Goal: Information Seeking & Learning: Find specific fact

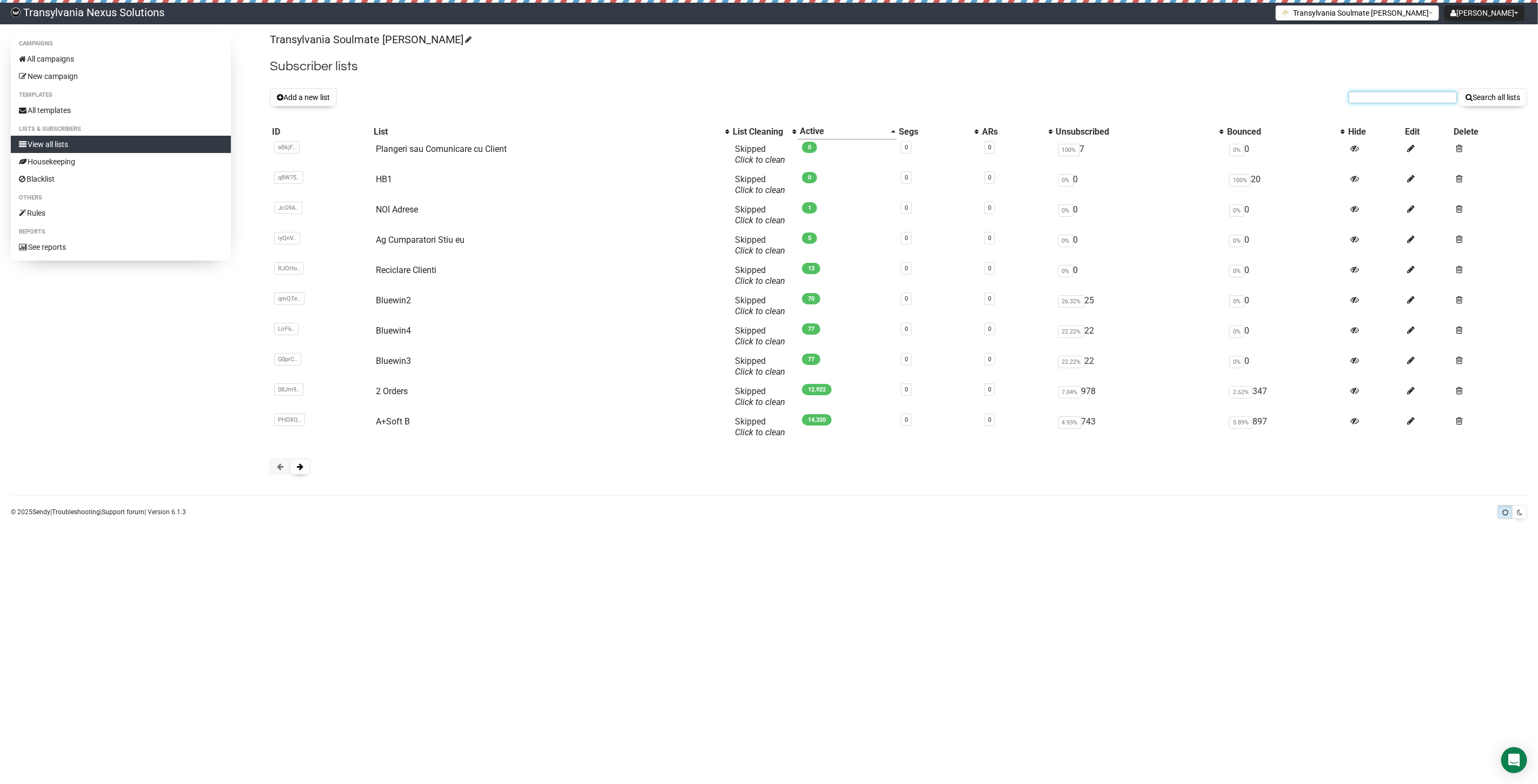
click at [1394, 100] on input "text" at bounding box center [1402, 97] width 108 height 12
paste input "annika.heraeus@gmx.de"
type input "annika.heraeus@gmx.de"
click at [1514, 100] on button "Search all lists" at bounding box center [1492, 97] width 69 height 19
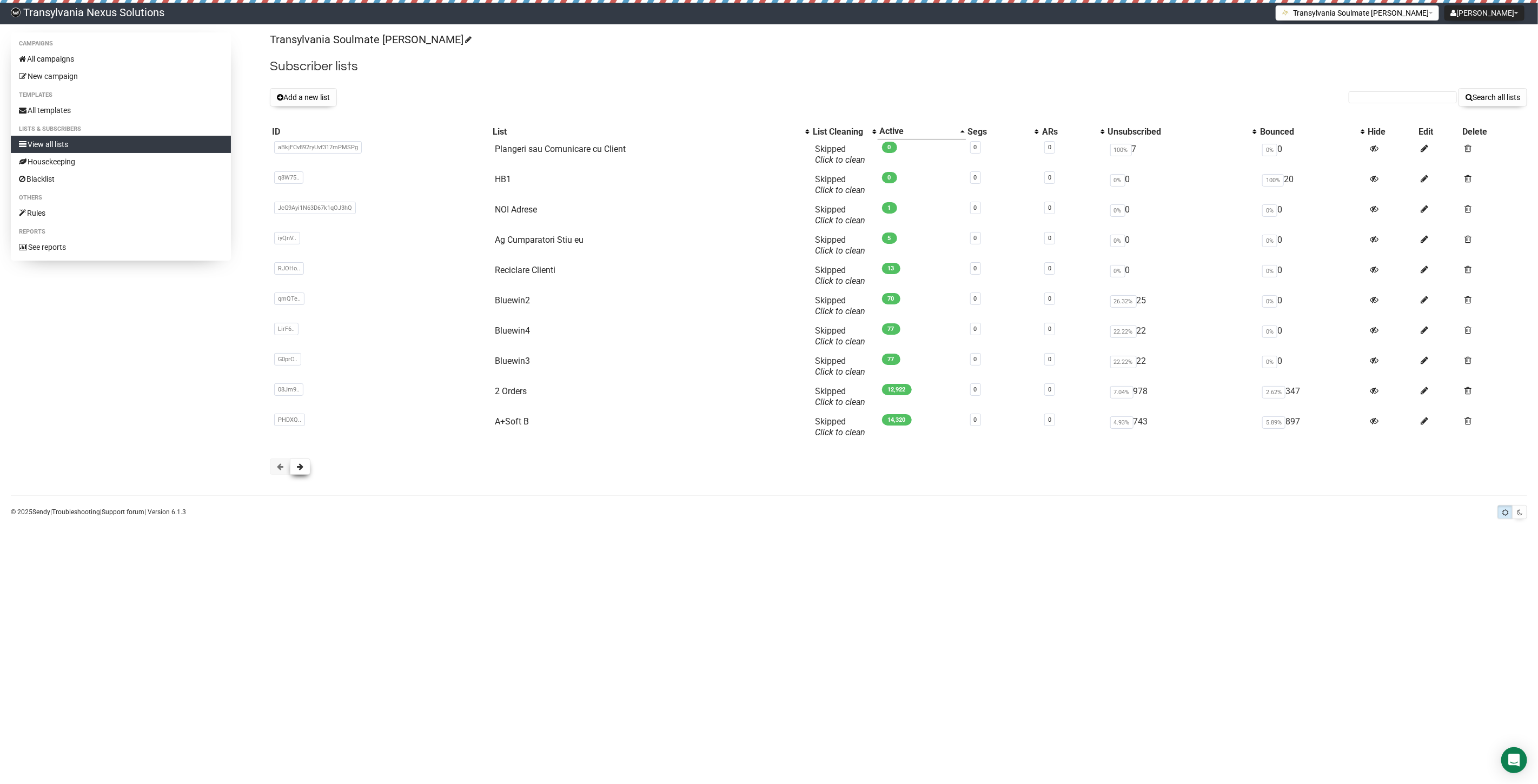
click at [299, 471] on button at bounding box center [300, 466] width 21 height 16
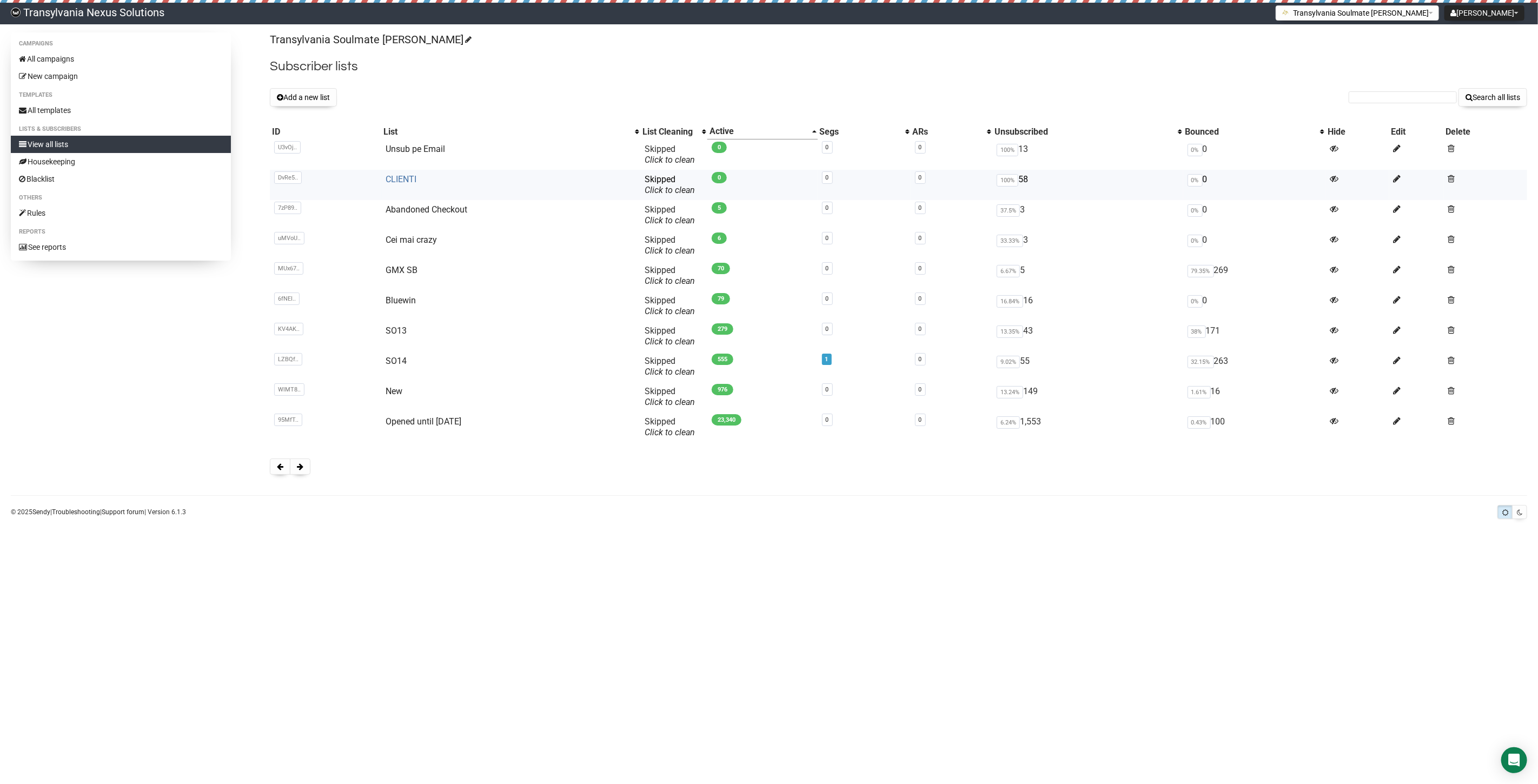
click at [409, 183] on link "CLIENTI" at bounding box center [402, 179] width 31 height 10
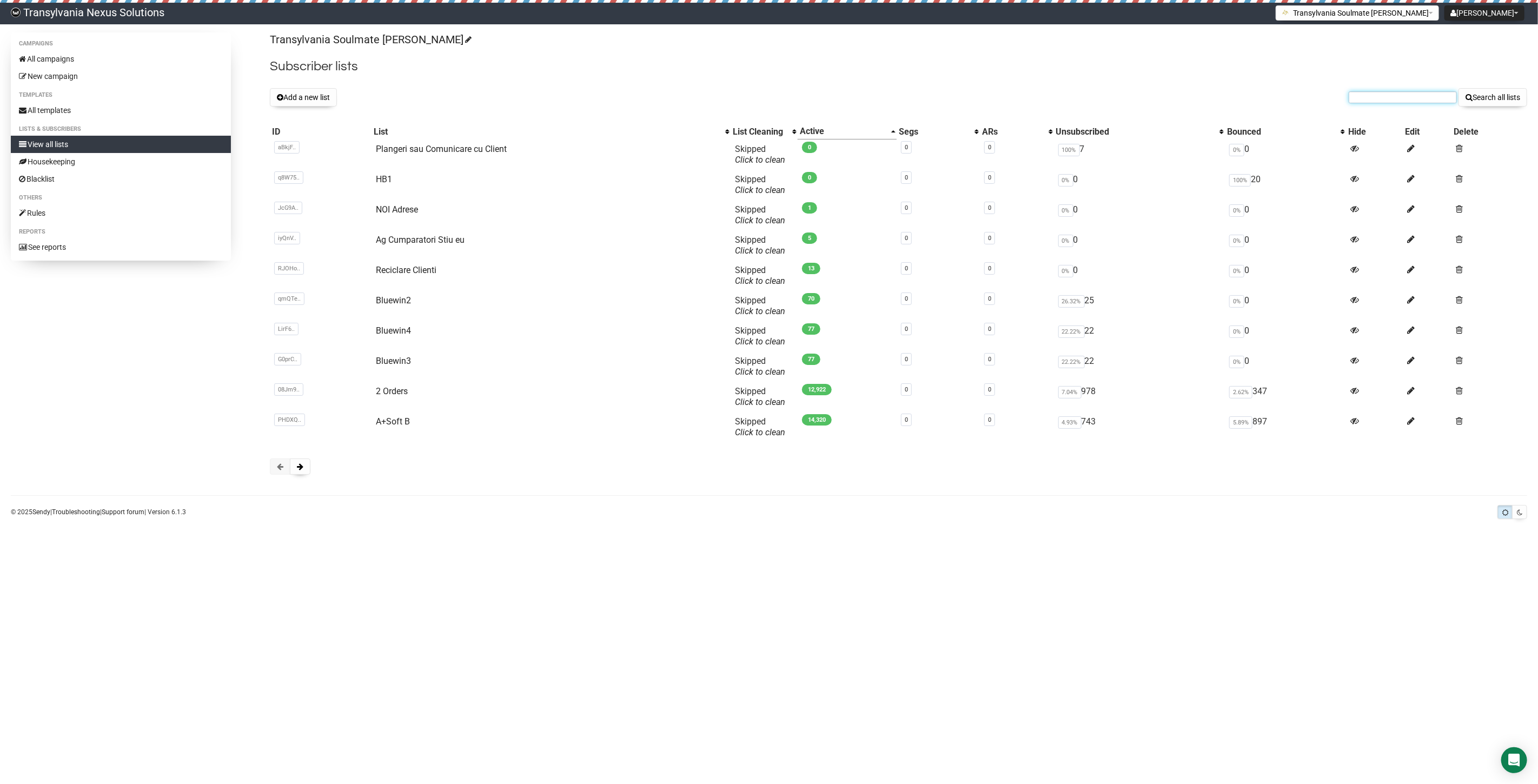
click at [1366, 94] on input "text" at bounding box center [1402, 97] width 108 height 12
paste input "angelikaschindlbeck@yahoo.de"
type input "angelikaschindlbeck@yahoo.de"
click at [1488, 98] on button "Search all lists" at bounding box center [1492, 97] width 69 height 19
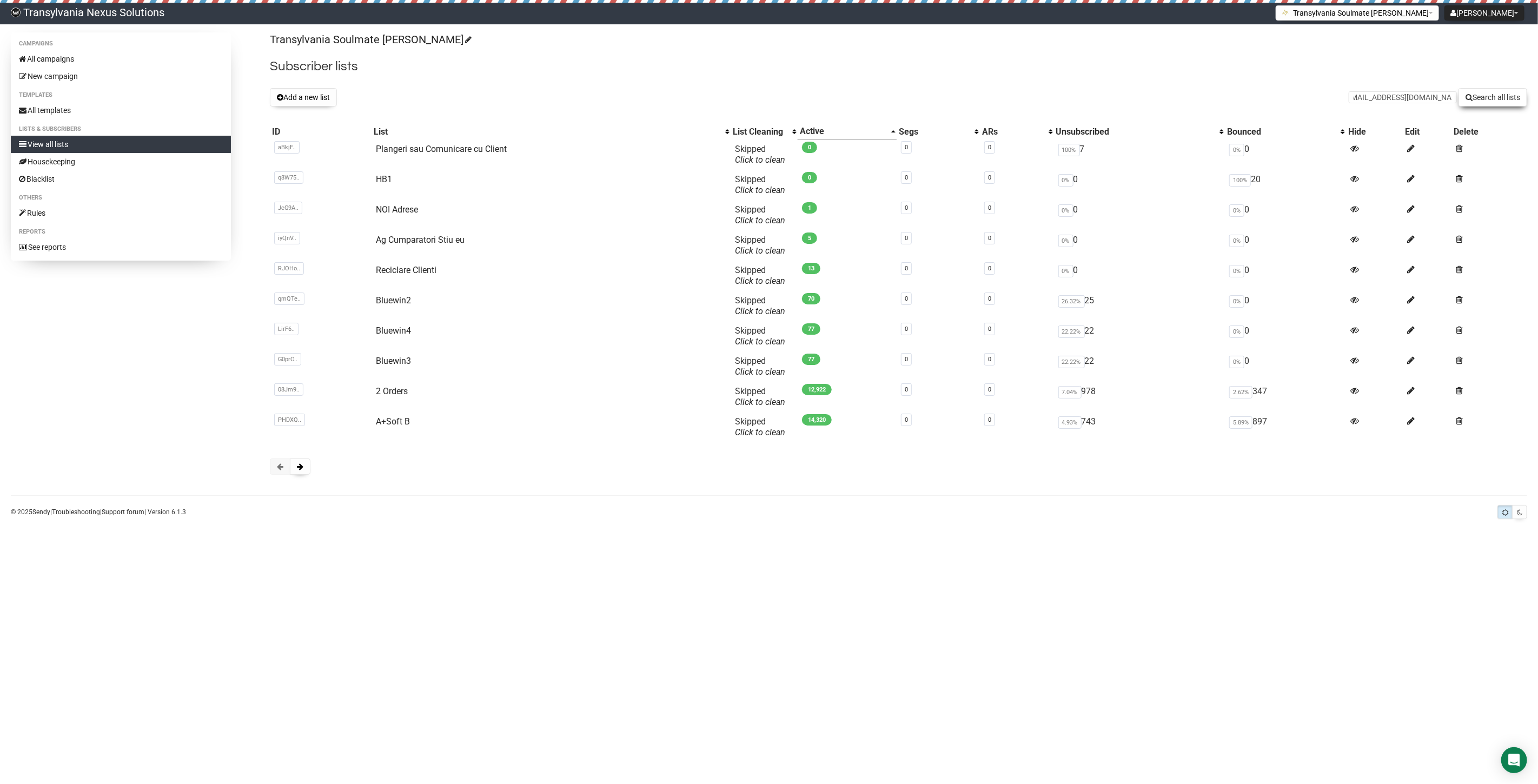
scroll to position [0, 0]
